Goal: Transaction & Acquisition: Purchase product/service

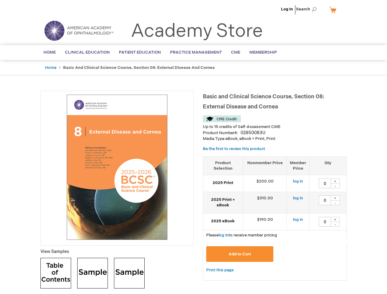
click at [193, 147] on div at bounding box center [116, 168] width 153 height 155
click at [308, 9] on span "Search" at bounding box center [307, 9] width 23 height 12
click at [275, 218] on td "$190.00" at bounding box center [265, 221] width 44 height 17
click at [335, 181] on div "+" at bounding box center [334, 180] width 9 height 5
click at [335, 186] on div "-" at bounding box center [334, 185] width 9 height 5
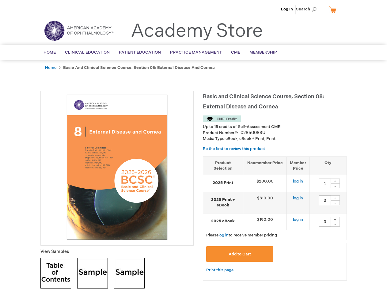
type input "0"
click at [335, 198] on div "+" at bounding box center [334, 197] width 9 height 5
click at [335, 203] on div "-" at bounding box center [334, 202] width 9 height 5
type input "0"
click at [335, 219] on div "+" at bounding box center [334, 219] width 9 height 5
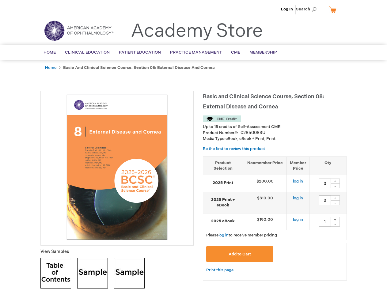
click at [335, 224] on div "-" at bounding box center [334, 224] width 9 height 5
type input "0"
